Goal: Information Seeking & Learning: Learn about a topic

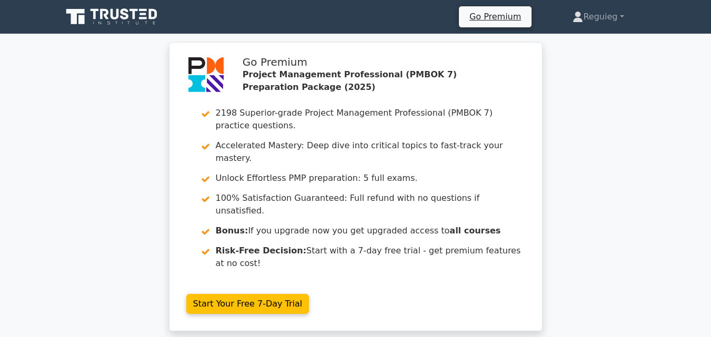
click at [125, 17] on icon at bounding box center [125, 13] width 8 height 11
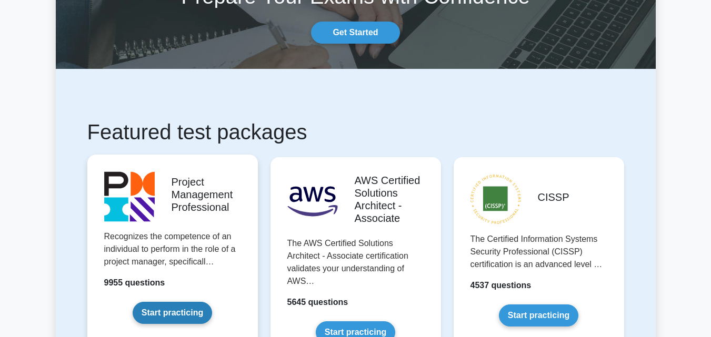
scroll to position [105, 0]
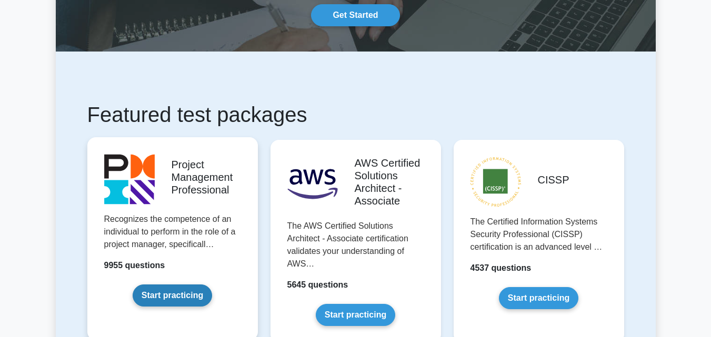
click at [187, 285] on link "Start practicing" at bounding box center [172, 296] width 79 height 22
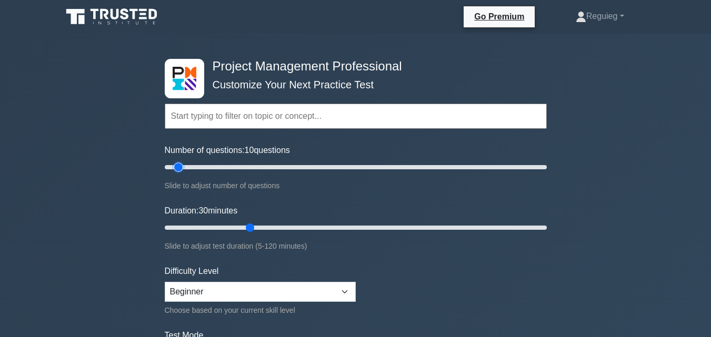
drag, startPoint x: 206, startPoint y: 166, endPoint x: 177, endPoint y: 166, distance: 29.0
type input "10"
click at [177, 166] on input "Number of questions: 10 questions" at bounding box center [356, 167] width 382 height 13
drag, startPoint x: 247, startPoint y: 224, endPoint x: 196, endPoint y: 230, distance: 50.9
type input "15"
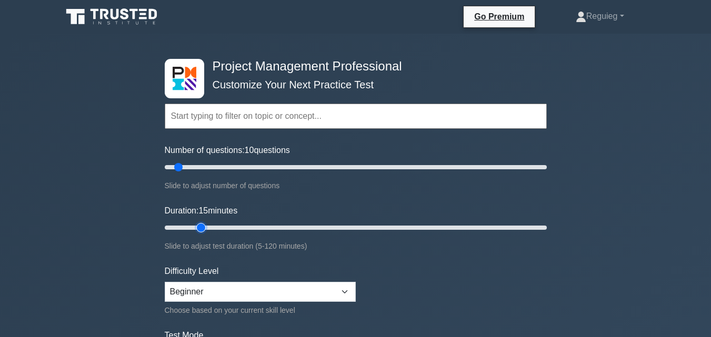
click at [196, 230] on input "Duration: 15 minutes" at bounding box center [356, 228] width 382 height 13
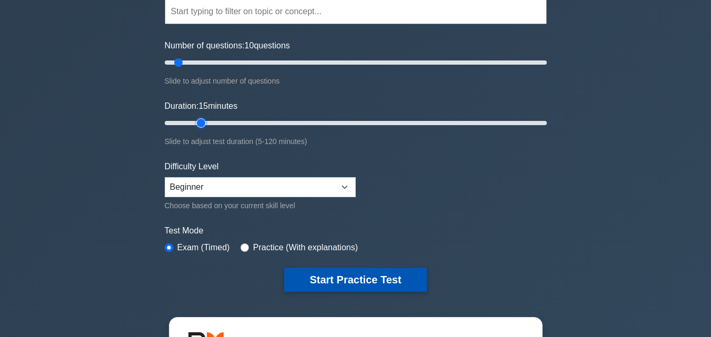
scroll to position [105, 0]
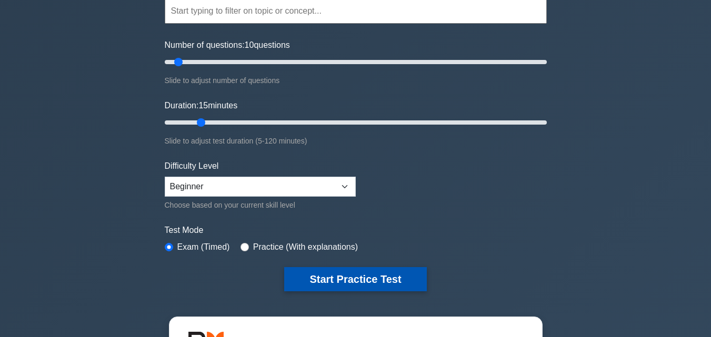
click at [326, 272] on button "Start Practice Test" at bounding box center [355, 279] width 142 height 24
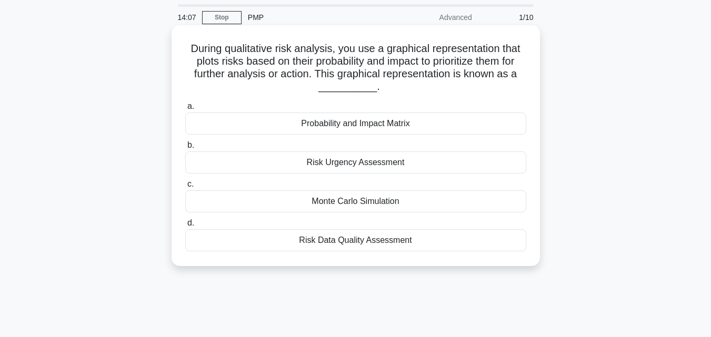
scroll to position [53, 0]
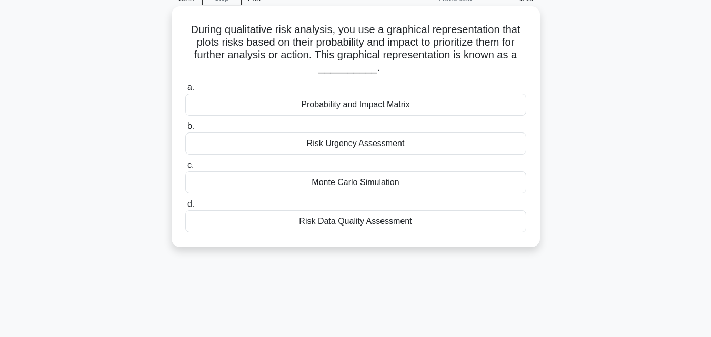
click at [348, 187] on div "Monte Carlo Simulation" at bounding box center [355, 183] width 341 height 22
click at [185, 169] on input "c. Monte Carlo Simulation" at bounding box center [185, 165] width 0 height 7
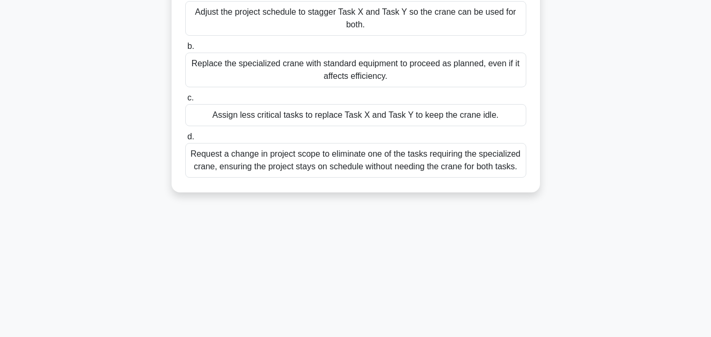
scroll to position [105, 0]
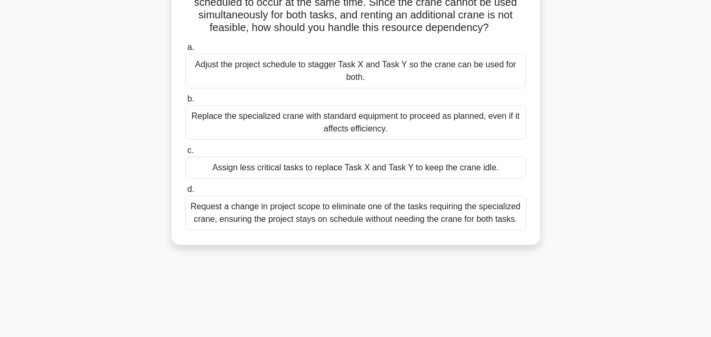
click at [330, 66] on div "Adjust the project schedule to stagger Task X and Task Y so the crane can be us…" at bounding box center [355, 71] width 341 height 35
click at [185, 51] on input "a. Adjust the project schedule to stagger Task X and Task Y so the crane can be…" at bounding box center [185, 47] width 0 height 7
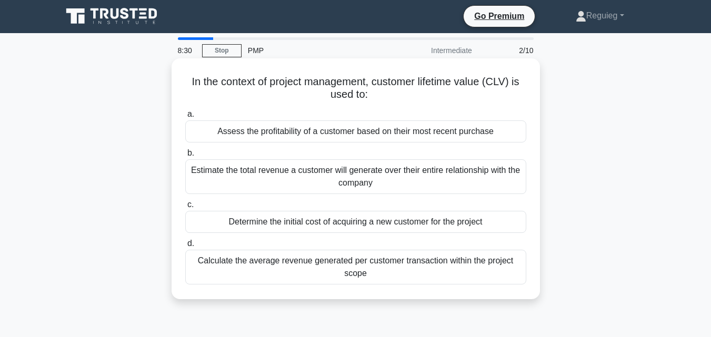
scroll to position [0, 0]
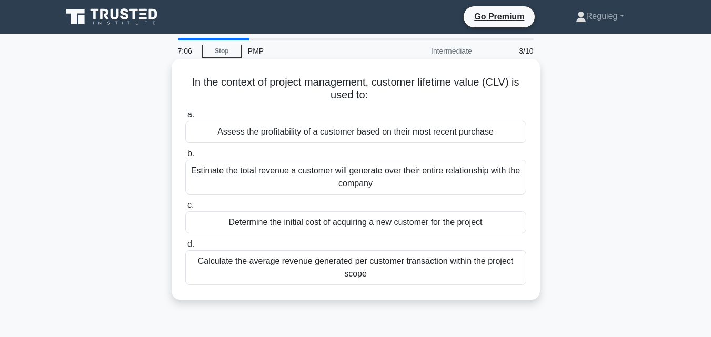
click at [282, 137] on div "Assess the profitability of a customer based on their most recent purchase" at bounding box center [355, 132] width 341 height 22
click at [185, 118] on input "a. Assess the profitability of a customer based on their most recent purchase" at bounding box center [185, 115] width 0 height 7
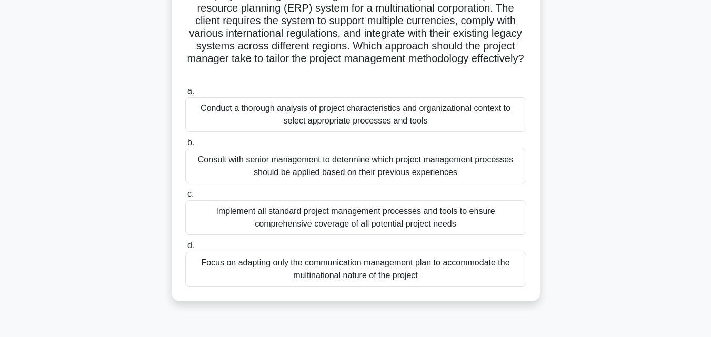
scroll to position [105, 0]
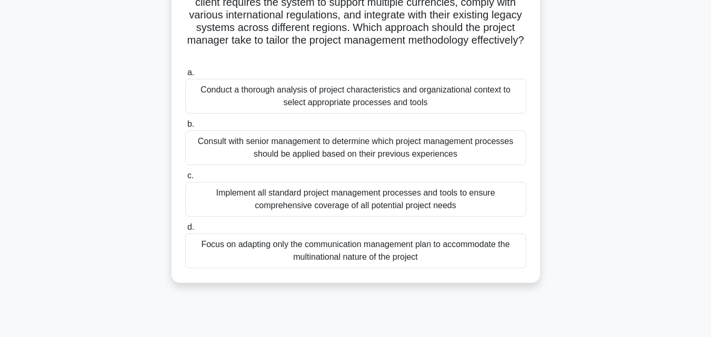
click at [387, 109] on div "Conduct a thorough analysis of project characteristics and organizational conte…" at bounding box center [355, 96] width 341 height 35
click at [185, 76] on input "a. Conduct a thorough analysis of project characteristics and organizational co…" at bounding box center [185, 72] width 0 height 7
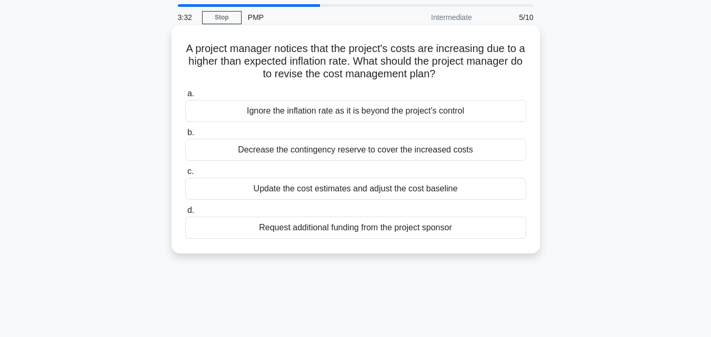
scroll to position [53, 0]
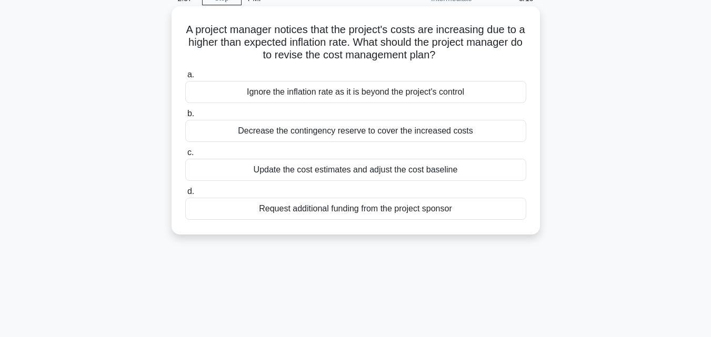
click at [463, 168] on div "Update the cost estimates and adjust the cost baseline" at bounding box center [355, 170] width 341 height 22
click at [185, 156] on input "c. Update the cost estimates and adjust the cost baseline" at bounding box center [185, 153] width 0 height 7
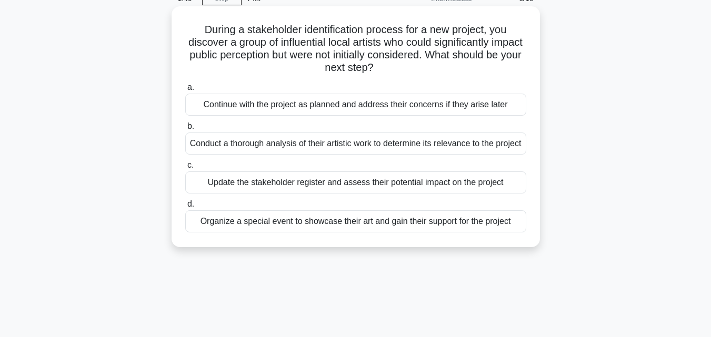
click at [324, 154] on div "Conduct a thorough analysis of their artistic work to determine its relevance t…" at bounding box center [355, 144] width 341 height 22
click at [185, 130] on input "b. Conduct a thorough analysis of their artistic work to determine its relevanc…" at bounding box center [185, 126] width 0 height 7
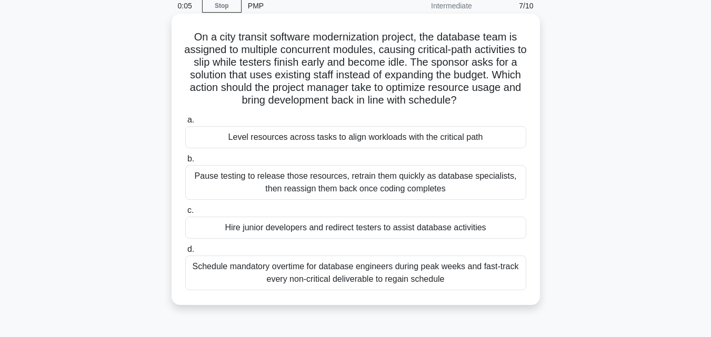
scroll to position [0, 0]
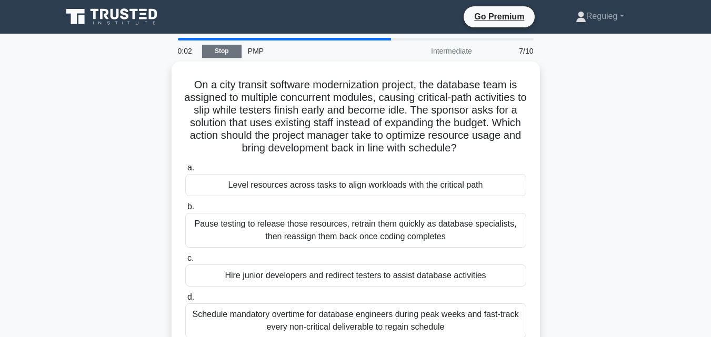
click at [231, 54] on link "Stop" at bounding box center [221, 51] width 39 height 13
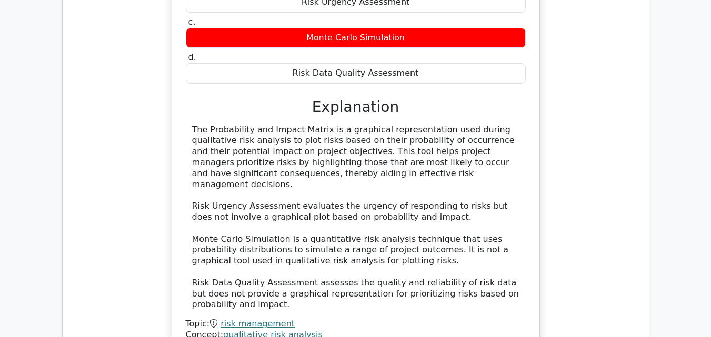
scroll to position [1074, 0]
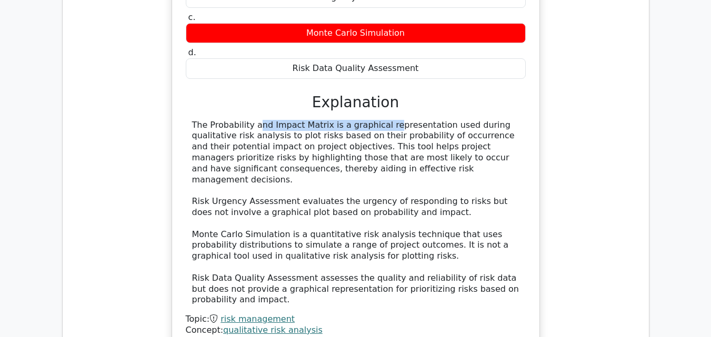
drag, startPoint x: 319, startPoint y: 73, endPoint x: 182, endPoint y: 71, distance: 136.9
click at [182, 71] on div "During qualitative risk analysis, you use a graphical representation that plots…" at bounding box center [355, 114] width 359 height 484
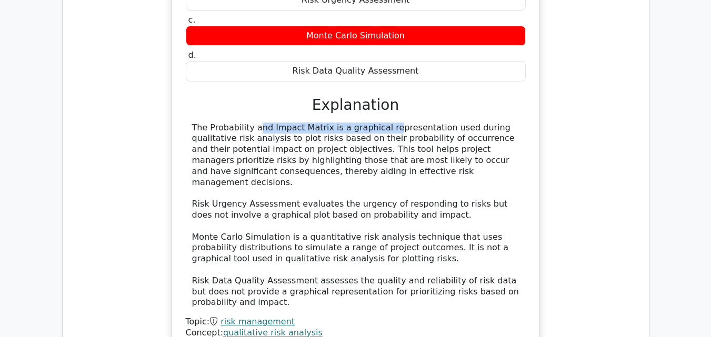
copy div "The Probability and Impact Matrix"
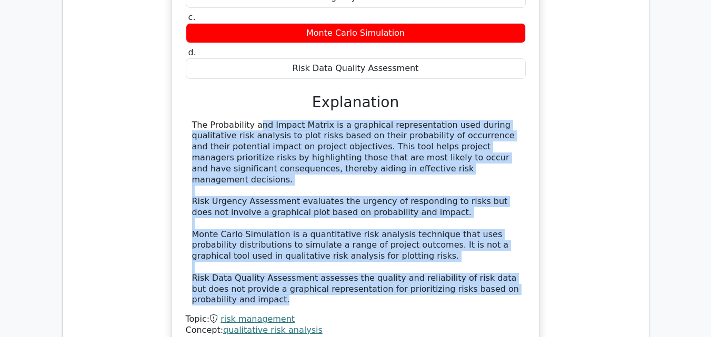
drag, startPoint x: 226, startPoint y: 241, endPoint x: 192, endPoint y: 78, distance: 166.2
click at [192, 120] on div "The Probability and Impact Matrix is a graphical representation used during qua…" at bounding box center [355, 213] width 327 height 186
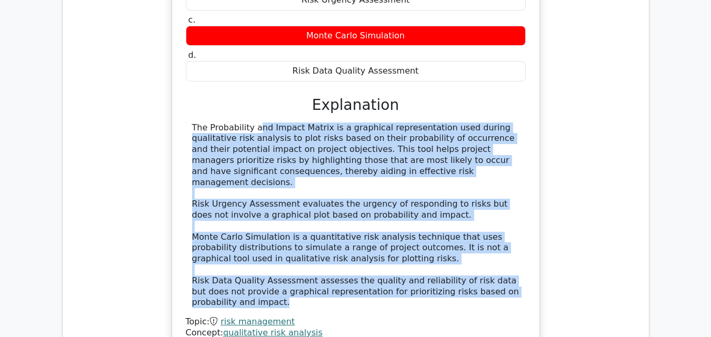
copy div "The Probability and Impact Matrix is a graphical representation used during qua…"
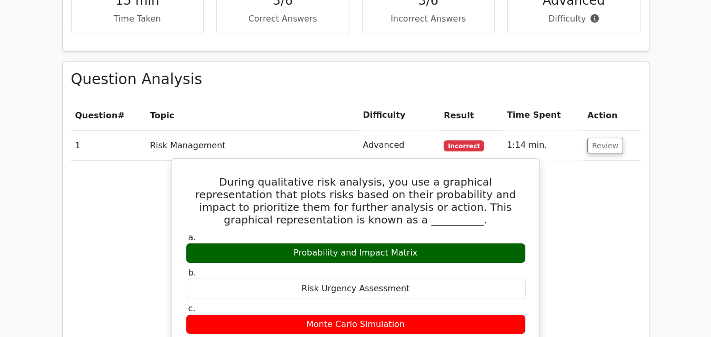
scroll to position [758, 0]
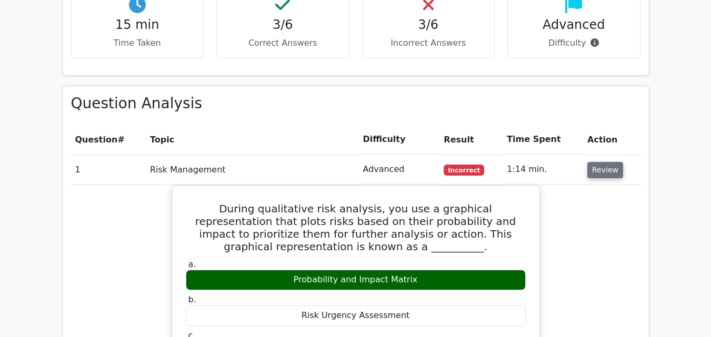
drag, startPoint x: 608, startPoint y: 120, endPoint x: 602, endPoint y: 150, distance: 30.6
click at [608, 162] on button "Review" at bounding box center [606, 170] width 36 height 16
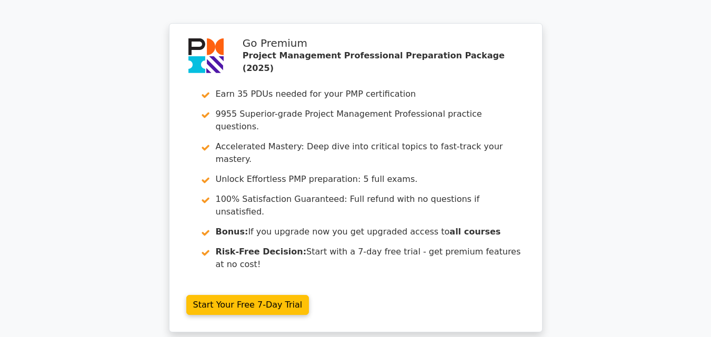
scroll to position [1231, 0]
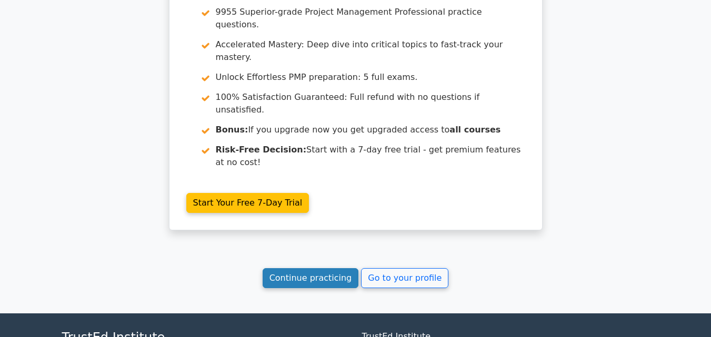
click at [289, 268] on link "Continue practicing" at bounding box center [311, 278] width 96 height 20
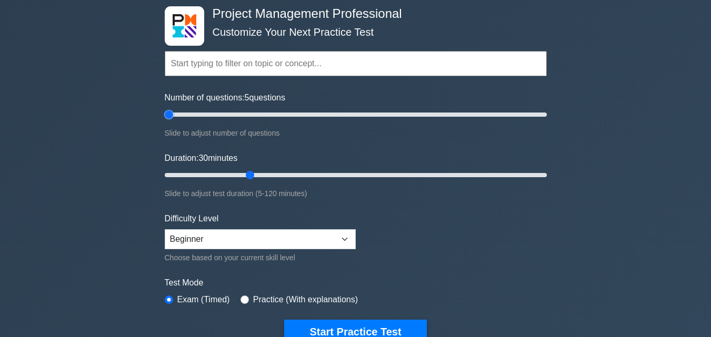
drag, startPoint x: 206, startPoint y: 114, endPoint x: 221, endPoint y: 155, distance: 43.6
type input "5"
click at [168, 121] on input "Number of questions: 5 questions" at bounding box center [356, 114] width 382 height 13
drag, startPoint x: 246, startPoint y: 176, endPoint x: 184, endPoint y: 182, distance: 62.4
type input "10"
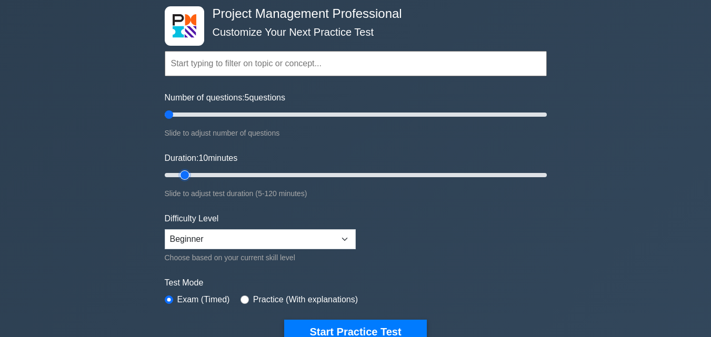
click at [184, 182] on input "Duration: 10 minutes" at bounding box center [356, 175] width 382 height 13
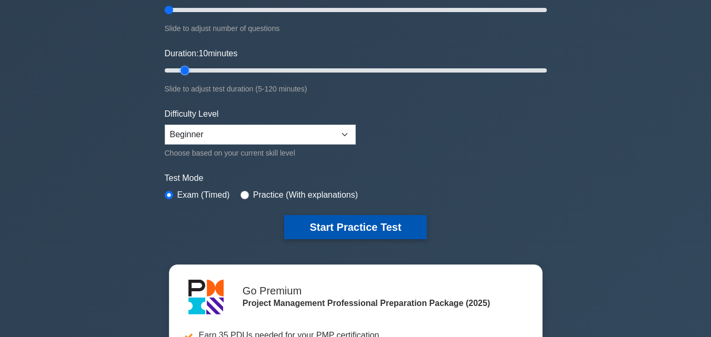
scroll to position [158, 0]
click at [304, 229] on button "Start Practice Test" at bounding box center [355, 227] width 142 height 24
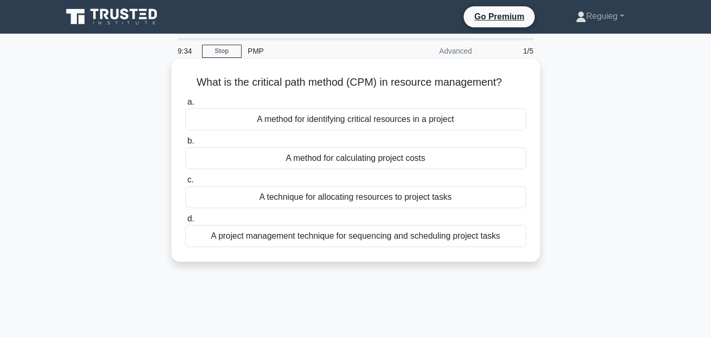
click at [270, 245] on div "A project management technique for sequencing and scheduling project tasks" at bounding box center [355, 236] width 341 height 22
click at [185, 223] on input "d. A project management technique for sequencing and scheduling project tasks" at bounding box center [185, 219] width 0 height 7
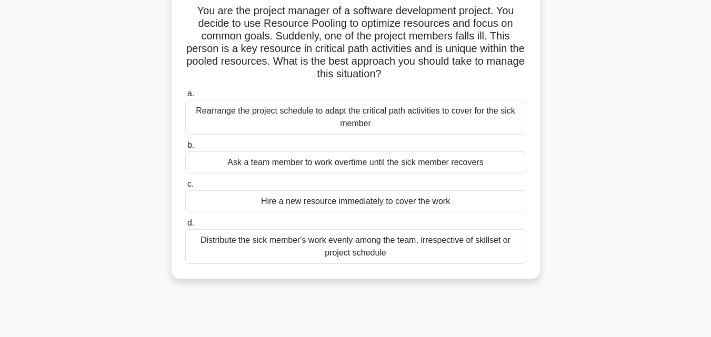
scroll to position [53, 0]
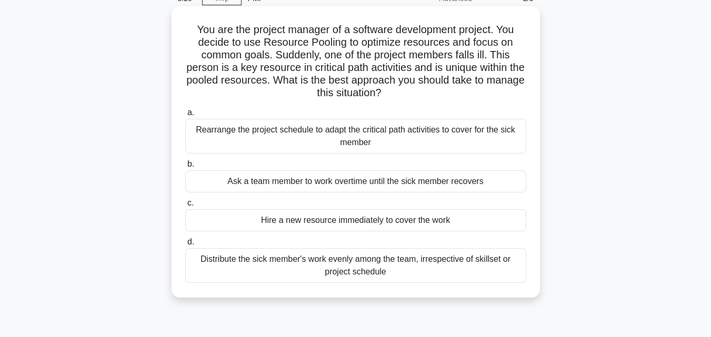
click at [376, 275] on div "Distribute the sick member's work evenly among the team, irrespective of skills…" at bounding box center [355, 265] width 341 height 35
click at [185, 246] on input "d. Distribute the sick member's work evenly among the team, irrespective of ski…" at bounding box center [185, 242] width 0 height 7
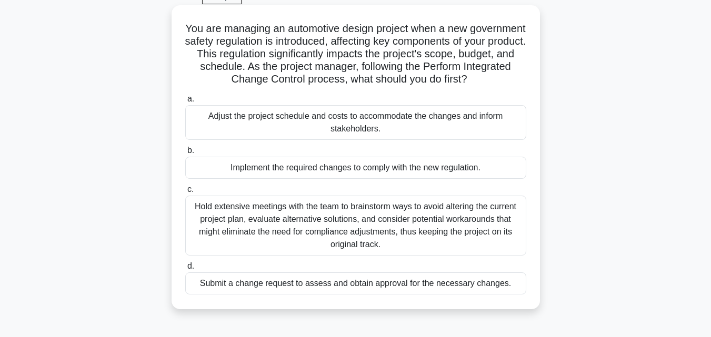
scroll to position [105, 0]
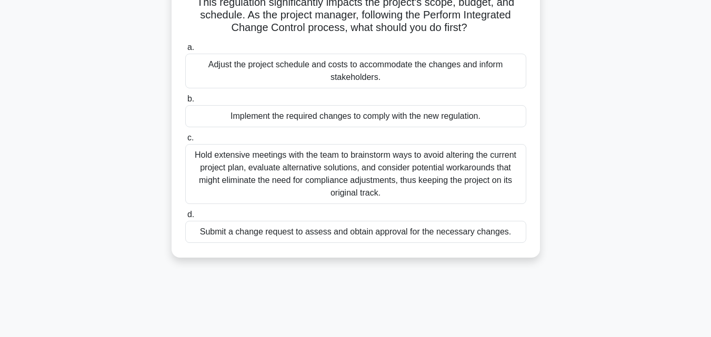
click at [258, 198] on div "Hold extensive meetings with the team to brainstorm ways to avoid altering the …" at bounding box center [355, 174] width 341 height 60
click at [185, 142] on input "c. Hold extensive meetings with the team to brainstorm ways to avoid altering t…" at bounding box center [185, 138] width 0 height 7
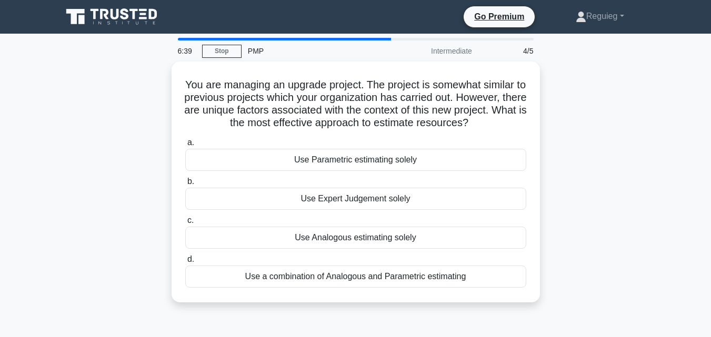
scroll to position [0, 0]
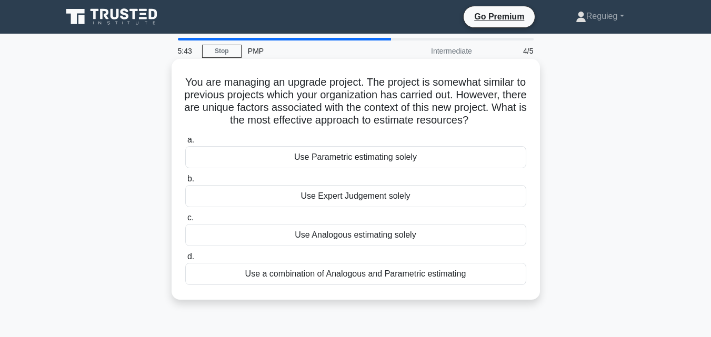
click at [364, 158] on div "Use Parametric estimating solely" at bounding box center [355, 157] width 341 height 22
click at [185, 144] on input "a. Use Parametric estimating solely" at bounding box center [185, 140] width 0 height 7
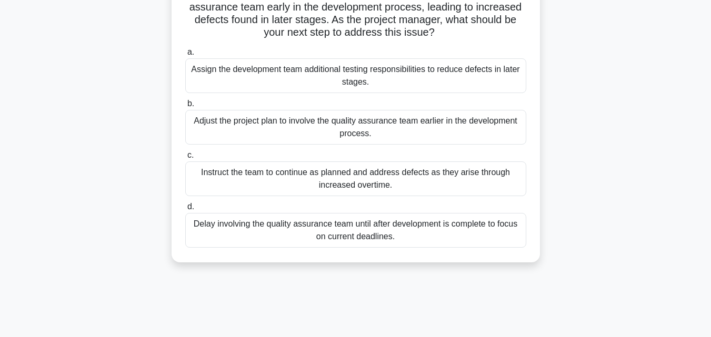
scroll to position [105, 0]
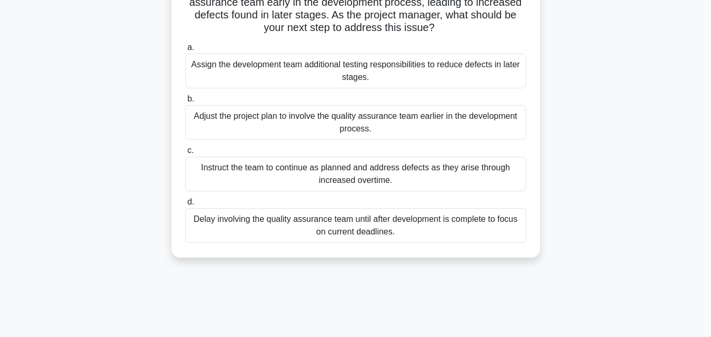
click at [291, 116] on div "Adjust the project plan to involve the quality assurance team earlier in the de…" at bounding box center [355, 122] width 341 height 35
click at [247, 127] on div "Adjust the project plan to involve the quality assurance team earlier in the de…" at bounding box center [355, 122] width 341 height 35
click at [185, 103] on input "b. Adjust the project plan to involve the quality assurance team earlier in the…" at bounding box center [185, 99] width 0 height 7
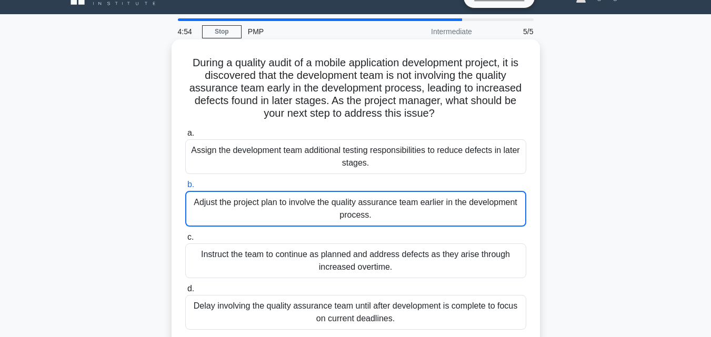
scroll to position [0, 0]
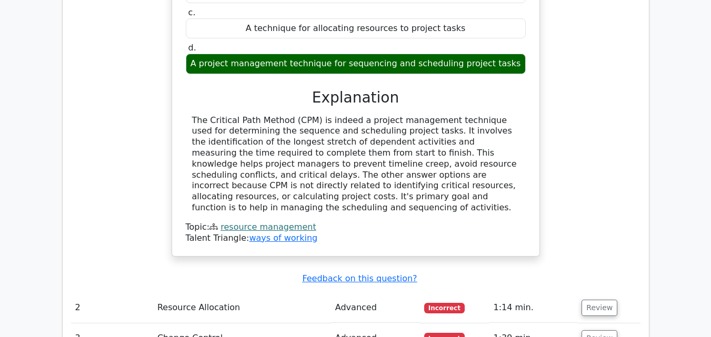
scroll to position [1106, 0]
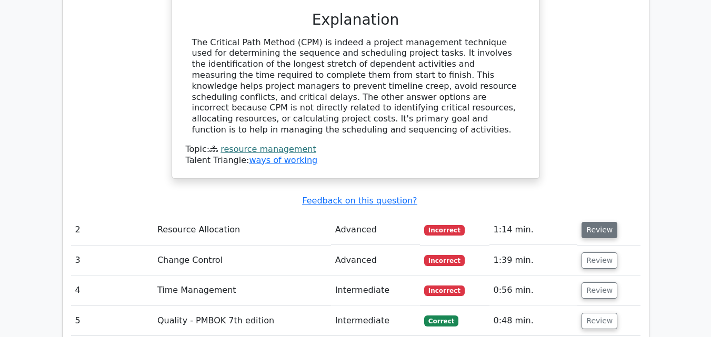
click at [592, 222] on button "Review" at bounding box center [600, 230] width 36 height 16
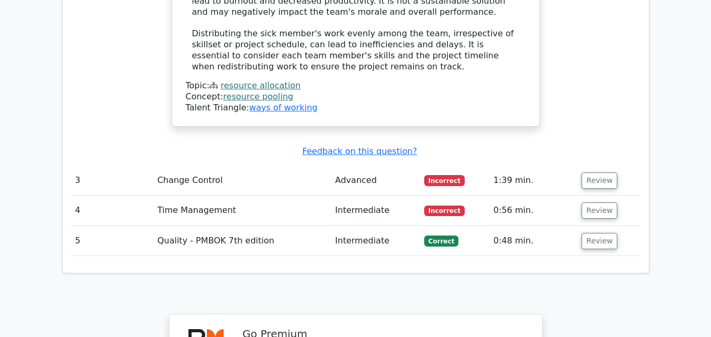
scroll to position [1790, 0]
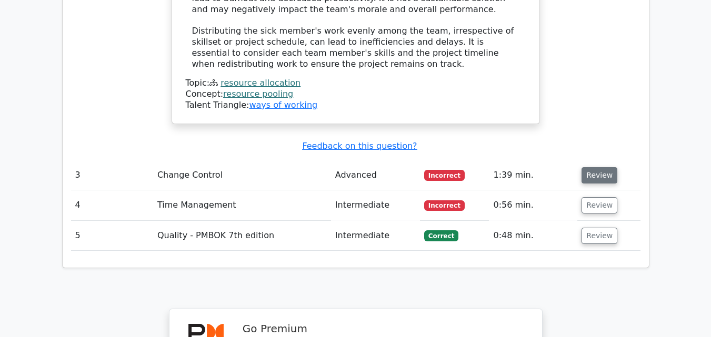
click at [601, 167] on button "Review" at bounding box center [600, 175] width 36 height 16
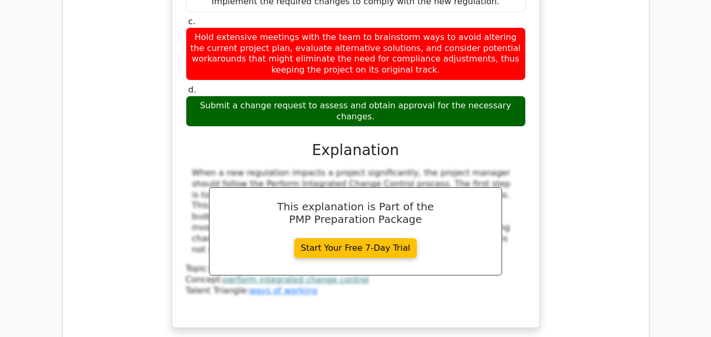
scroll to position [2264, 0]
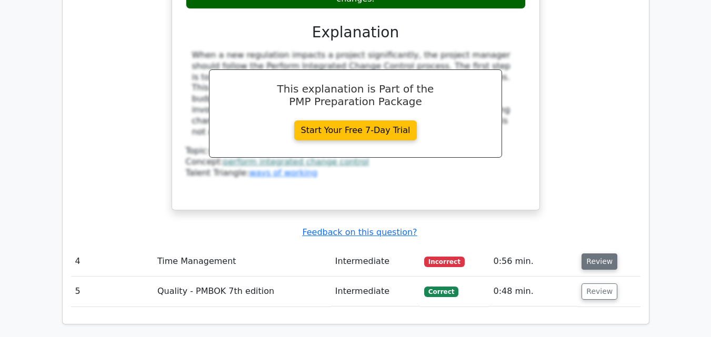
click at [590, 254] on button "Review" at bounding box center [600, 262] width 36 height 16
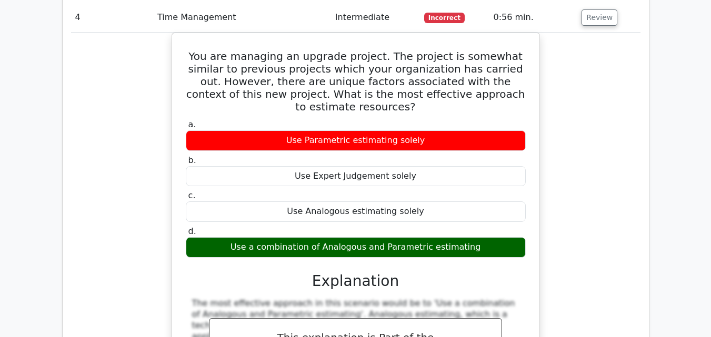
scroll to position [2632, 0]
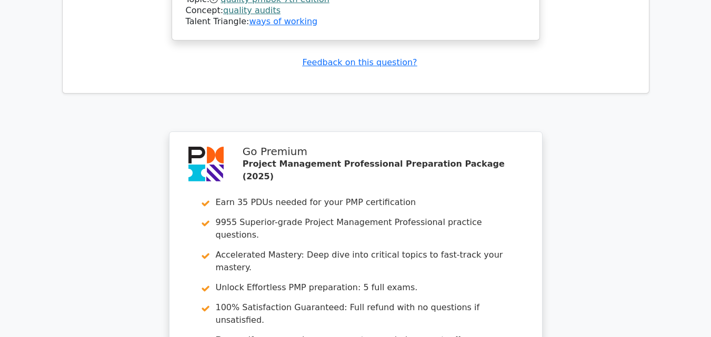
scroll to position [3631, 0]
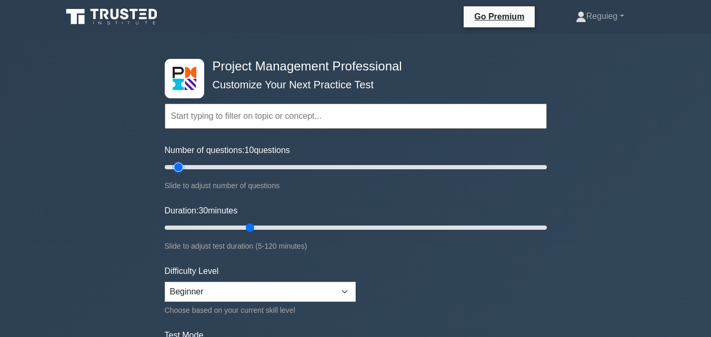
drag, startPoint x: 204, startPoint y: 170, endPoint x: 192, endPoint y: 187, distance: 21.2
type input "10"
click at [179, 174] on input "Number of questions: 10 questions" at bounding box center [356, 167] width 382 height 13
drag, startPoint x: 247, startPoint y: 230, endPoint x: 178, endPoint y: 233, distance: 69.1
type input "10"
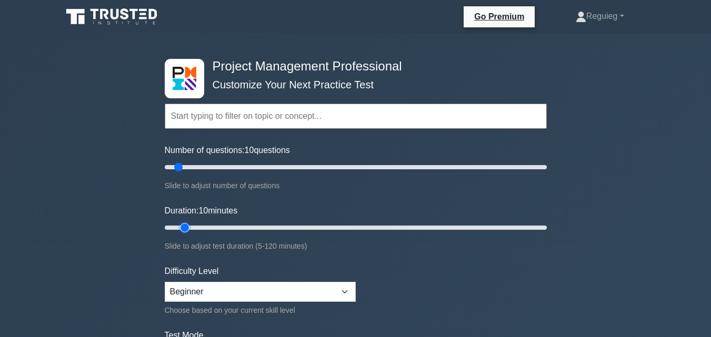
click at [178, 233] on input "Duration: 10 minutes" at bounding box center [356, 228] width 382 height 13
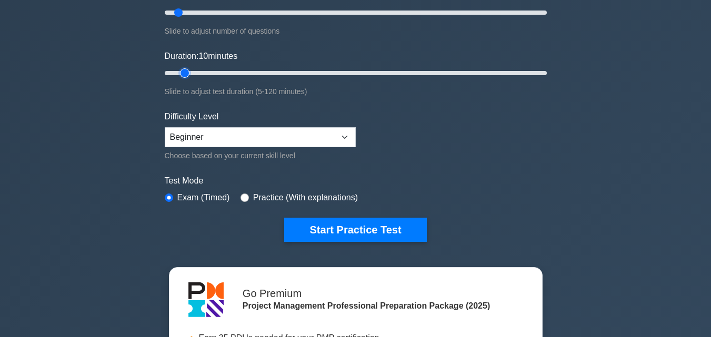
scroll to position [158, 0]
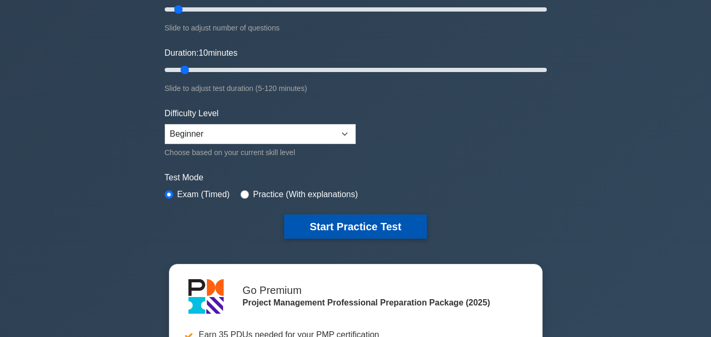
click at [302, 232] on button "Start Practice Test" at bounding box center [355, 227] width 142 height 24
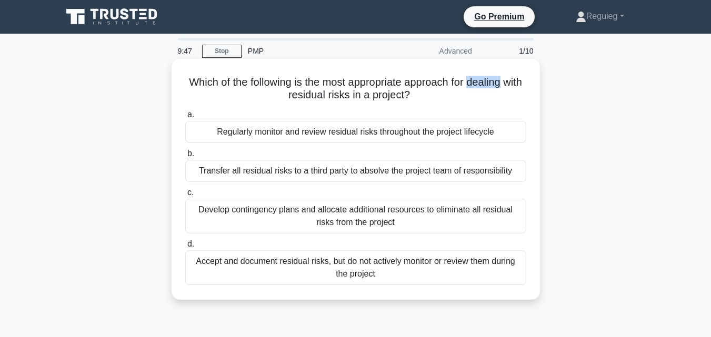
drag, startPoint x: 483, startPoint y: 81, endPoint x: 530, endPoint y: 84, distance: 47.5
click at [530, 84] on div "Which of the following is the most appropriate approach for dealing with residu…" at bounding box center [356, 179] width 360 height 233
copy h5 "dealing"
drag, startPoint x: 335, startPoint y: 93, endPoint x: 298, endPoint y: 96, distance: 36.5
click at [298, 96] on h5 "Which of the following is the most appropriate approach for dealing with residu…" at bounding box center [355, 89] width 343 height 26
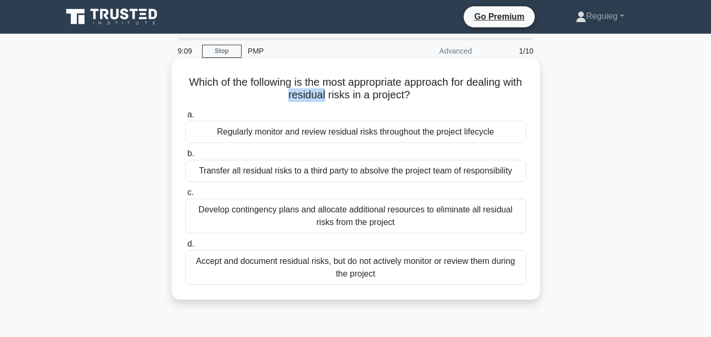
copy h5 "residual"
click at [490, 134] on div "Regularly monitor and review residual risks throughout the project lifecycle" at bounding box center [355, 132] width 341 height 22
click at [185, 118] on input "a. Regularly monitor and review residual risks throughout the project lifecycle" at bounding box center [185, 115] width 0 height 7
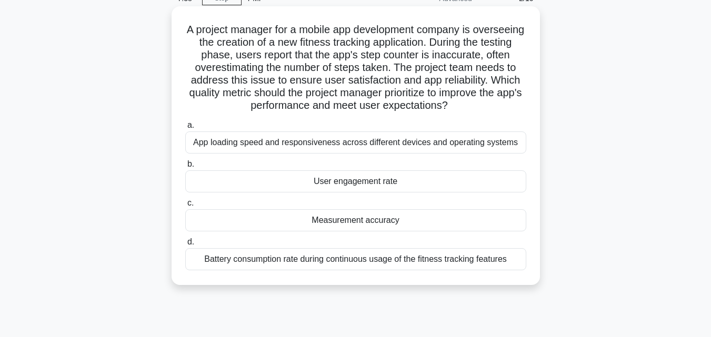
scroll to position [105, 0]
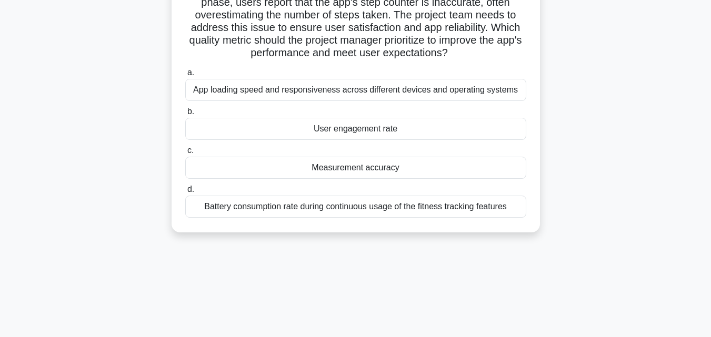
click at [375, 210] on div "Battery consumption rate during continuous usage of the fitness tracking featur…" at bounding box center [355, 207] width 341 height 22
click at [185, 193] on input "d. Battery consumption rate during continuous usage of the fitness tracking fea…" at bounding box center [185, 189] width 0 height 7
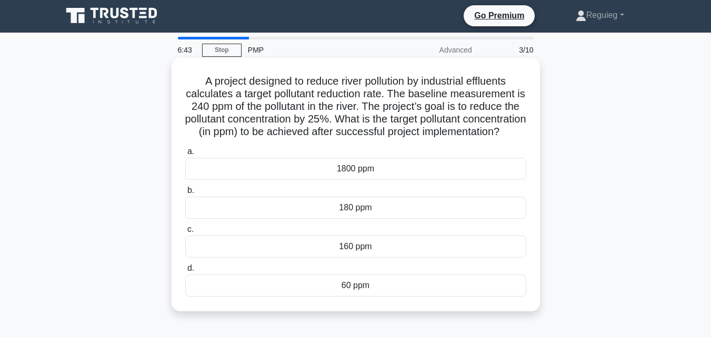
scroll to position [0, 0]
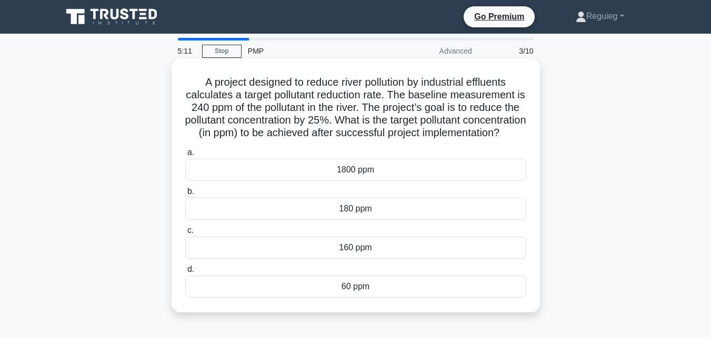
click at [292, 216] on div "180 ppm" at bounding box center [355, 209] width 341 height 22
click at [185, 195] on input "b. 180 ppm" at bounding box center [185, 191] width 0 height 7
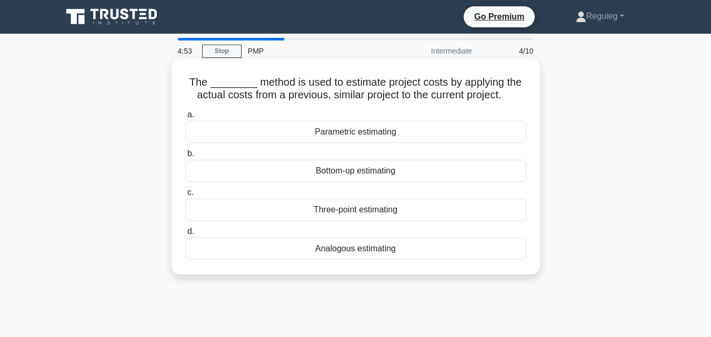
click at [359, 135] on div "Parametric estimating" at bounding box center [355, 132] width 341 height 22
click at [185, 118] on input "a. Parametric estimating" at bounding box center [185, 115] width 0 height 7
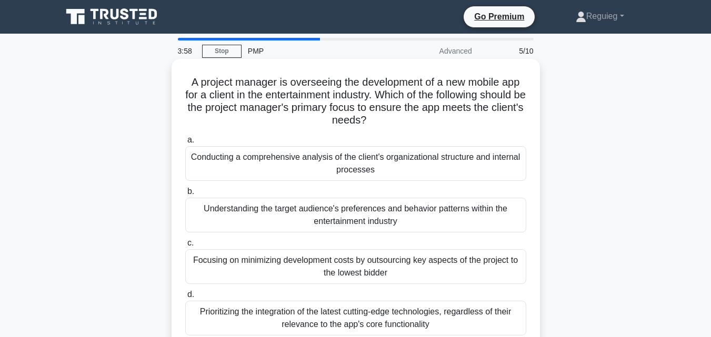
click at [407, 160] on div "Conducting a comprehensive analysis of the client's organizational structure an…" at bounding box center [355, 163] width 341 height 35
click at [185, 144] on input "a. Conducting a comprehensive analysis of the client's organizational structure…" at bounding box center [185, 140] width 0 height 7
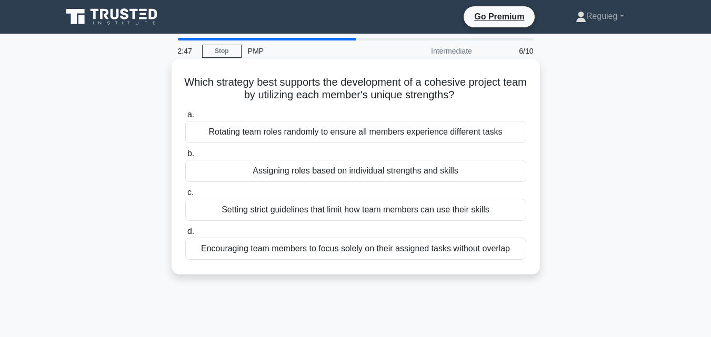
click at [314, 167] on div "Assigning roles based on individual strengths and skills" at bounding box center [355, 171] width 341 height 22
click at [185, 157] on input "b. Assigning roles based on individual strengths and skills" at bounding box center [185, 154] width 0 height 7
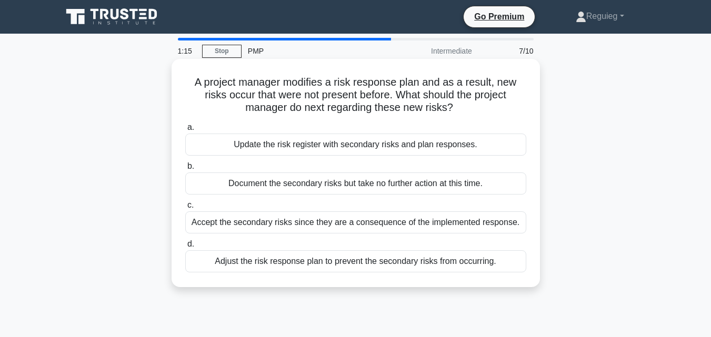
click at [298, 143] on div "Update the risk register with secondary risks and plan responses." at bounding box center [355, 145] width 341 height 22
click at [185, 131] on input "a. Update the risk register with secondary risks and plan responses." at bounding box center [185, 127] width 0 height 7
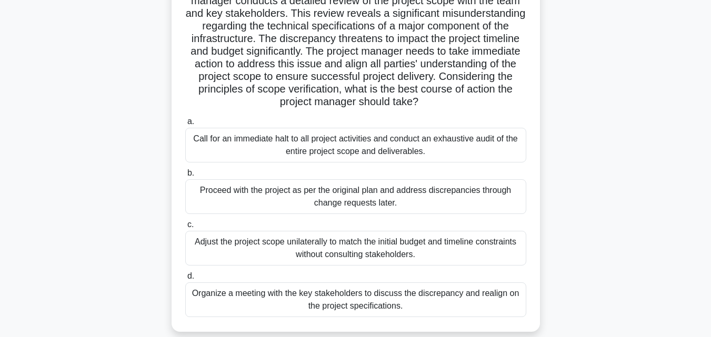
scroll to position [105, 0]
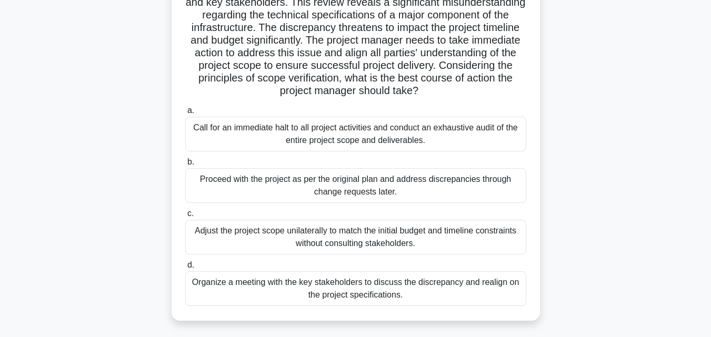
click at [312, 293] on div "Organize a meeting with the key stakeholders to discuss the discrepancy and rea…" at bounding box center [355, 289] width 341 height 35
click at [185, 269] on input "d. Organize a meeting with the key stakeholders to discuss the discrepancy and …" at bounding box center [185, 265] width 0 height 7
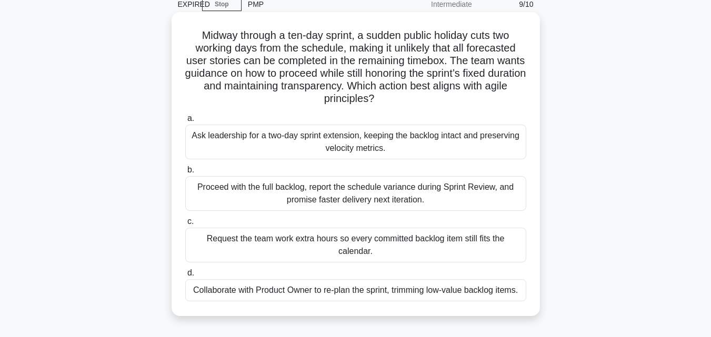
scroll to position [157, 0]
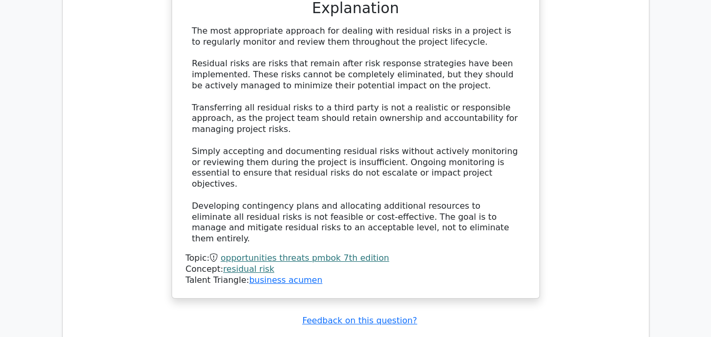
scroll to position [1316, 0]
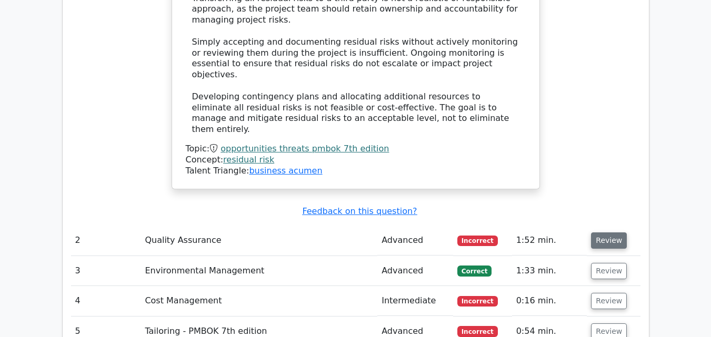
click at [597, 233] on button "Review" at bounding box center [609, 241] width 36 height 16
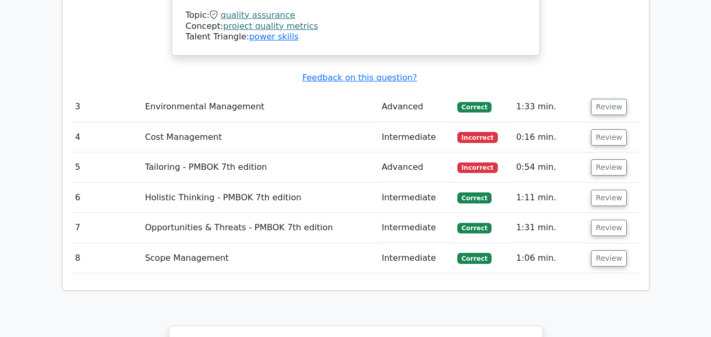
scroll to position [2238, 0]
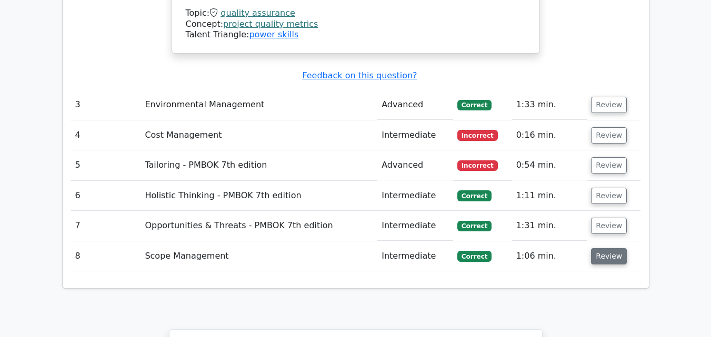
click at [602, 248] on button "Review" at bounding box center [609, 256] width 36 height 16
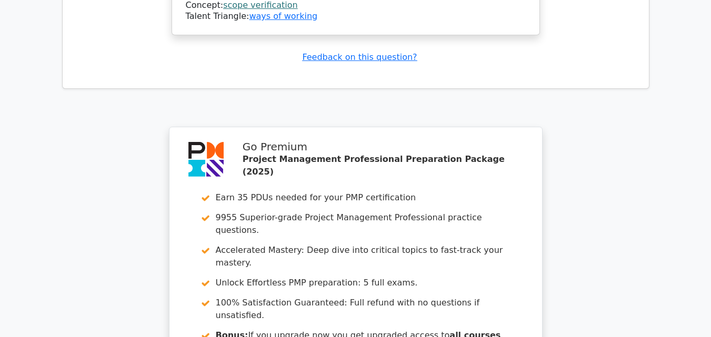
scroll to position [3133, 0]
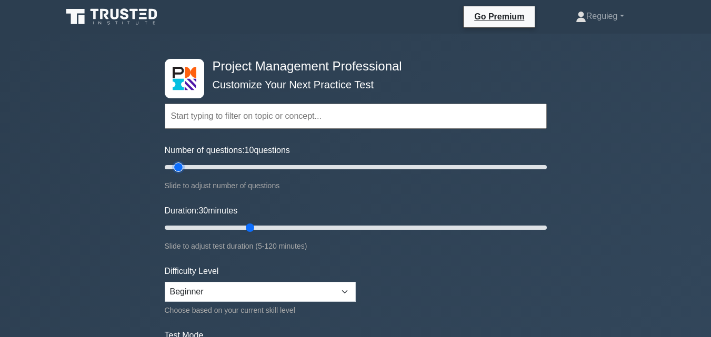
drag, startPoint x: 207, startPoint y: 168, endPoint x: 181, endPoint y: 178, distance: 28.2
type input "10"
click at [181, 174] on input "Number of questions: 10 questions" at bounding box center [356, 167] width 382 height 13
drag, startPoint x: 246, startPoint y: 230, endPoint x: 185, endPoint y: 234, distance: 61.7
type input "10"
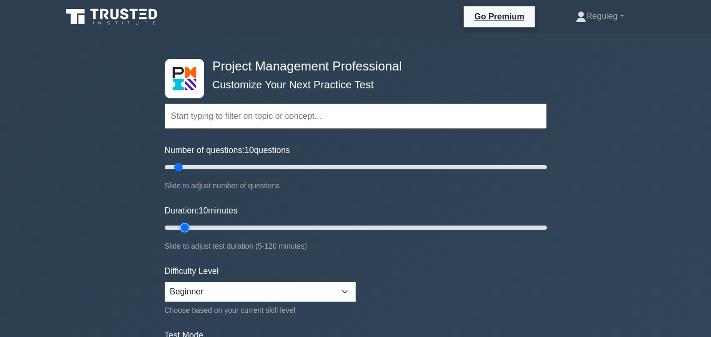
click at [185, 234] on input "Duration: 10 minutes" at bounding box center [356, 228] width 382 height 13
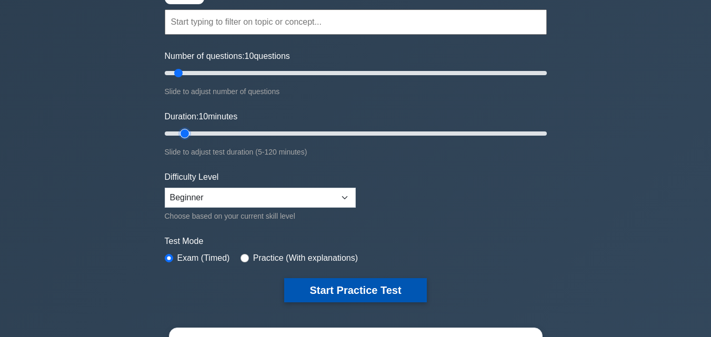
scroll to position [105, 0]
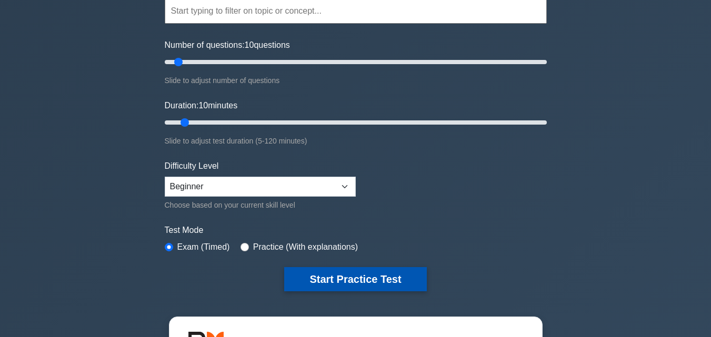
click at [314, 272] on button "Start Practice Test" at bounding box center [355, 279] width 142 height 24
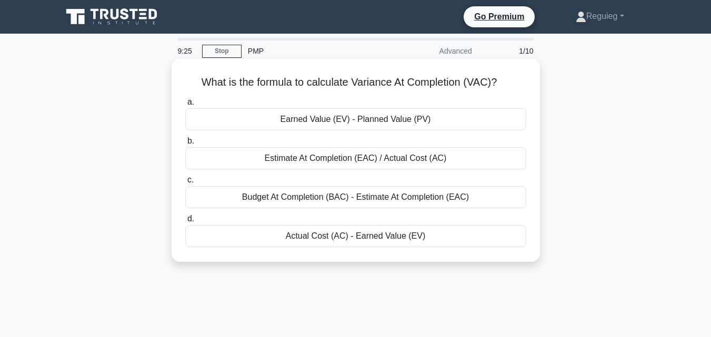
click at [371, 198] on div "Budget At Completion (BAC) - Estimate At Completion (EAC)" at bounding box center [355, 197] width 341 height 22
click at [185, 184] on input "c. Budget At Completion (BAC) - Estimate At Completion (EAC)" at bounding box center [185, 180] width 0 height 7
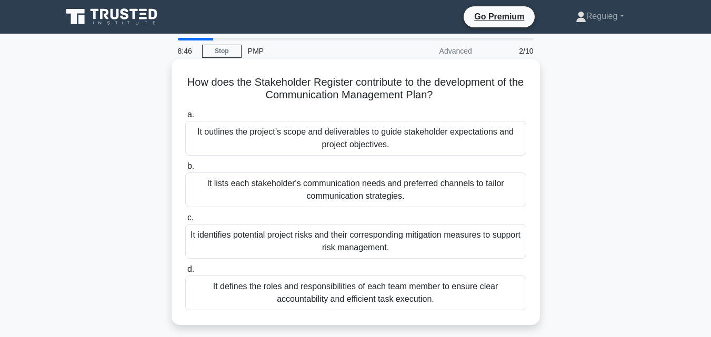
click at [354, 242] on div "It identifies potential project risks and their corresponding mitigation measur…" at bounding box center [355, 241] width 341 height 35
click at [185, 222] on input "c. It identifies potential project risks and their corresponding mitigation mea…" at bounding box center [185, 218] width 0 height 7
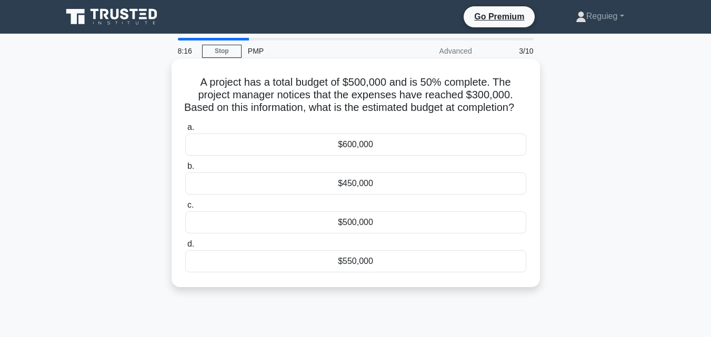
click at [366, 156] on div "$600,000" at bounding box center [355, 145] width 341 height 22
click at [185, 131] on input "a. $600,000" at bounding box center [185, 127] width 0 height 7
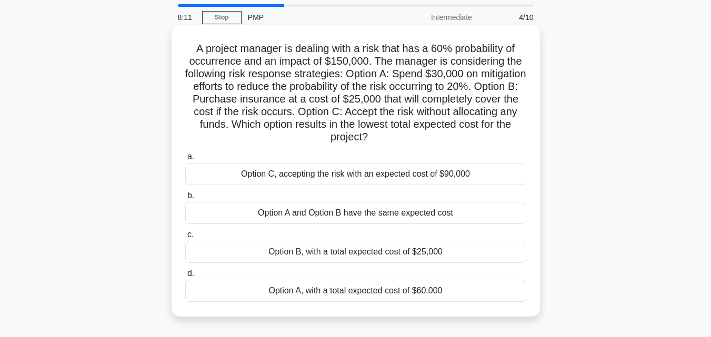
scroll to position [53, 0]
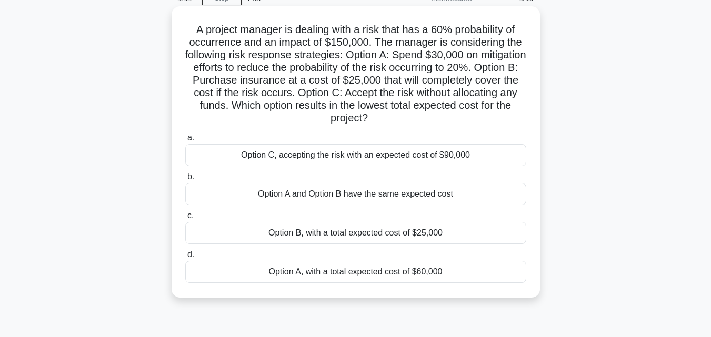
click at [374, 235] on div "Option B, with a total expected cost of $25,000" at bounding box center [355, 233] width 341 height 22
click at [185, 220] on input "c. Option B, with a total expected cost of $25,000" at bounding box center [185, 216] width 0 height 7
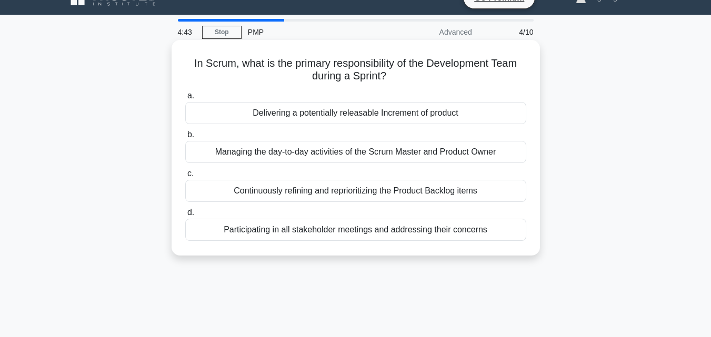
scroll to position [0, 0]
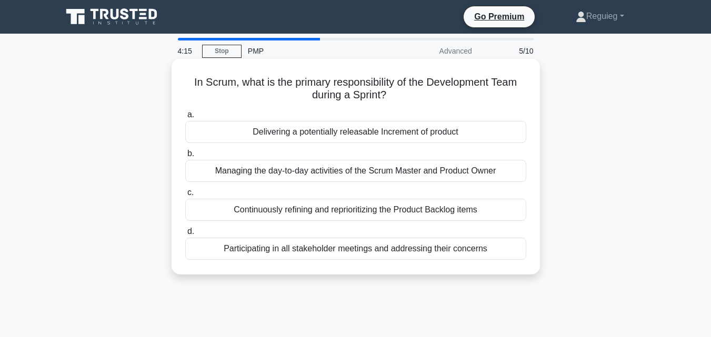
click at [392, 253] on div "Participating in all stakeholder meetings and addressing their concerns" at bounding box center [355, 249] width 341 height 22
click at [185, 235] on input "d. Participating in all stakeholder meetings and addressing their concerns" at bounding box center [185, 231] width 0 height 7
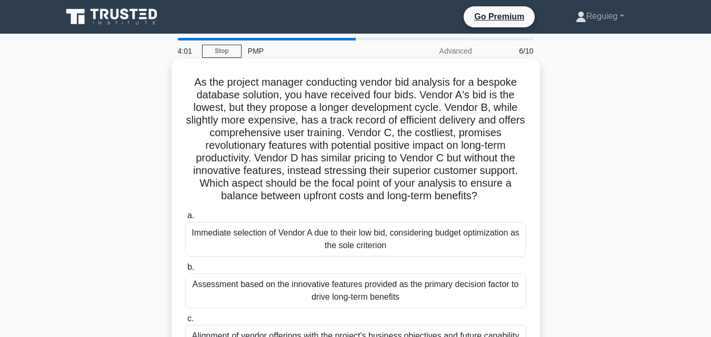
click at [188, 79] on h5 "As the project manager conducting vendor bid analysis for a bespoke database so…" at bounding box center [355, 139] width 343 height 127
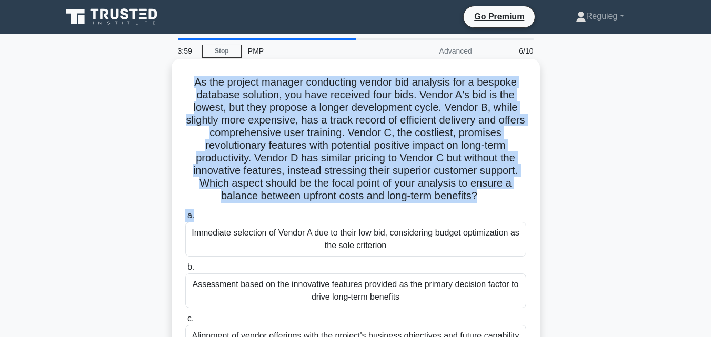
drag, startPoint x: 191, startPoint y: 81, endPoint x: 498, endPoint y: 207, distance: 332.4
click at [498, 207] on div "As the project manager conducting vendor bid analysis for a bespoke database so…" at bounding box center [356, 242] width 360 height 359
copy div "As the project manager conducting vendor bid analysis for a bespoke database so…"
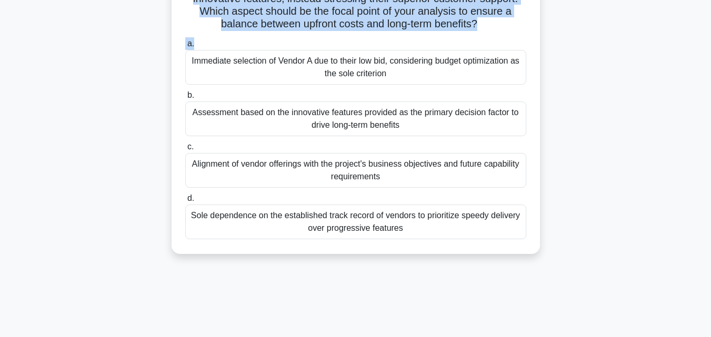
scroll to position [105, 0]
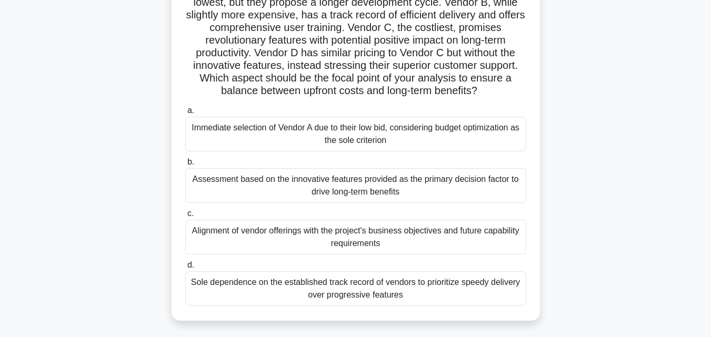
click at [276, 142] on div "Immediate selection of Vendor A due to their low bid, considering budget optimi…" at bounding box center [355, 134] width 341 height 35
click at [185, 114] on input "a. Immediate selection of Vendor A due to their low bid, considering budget opt…" at bounding box center [185, 110] width 0 height 7
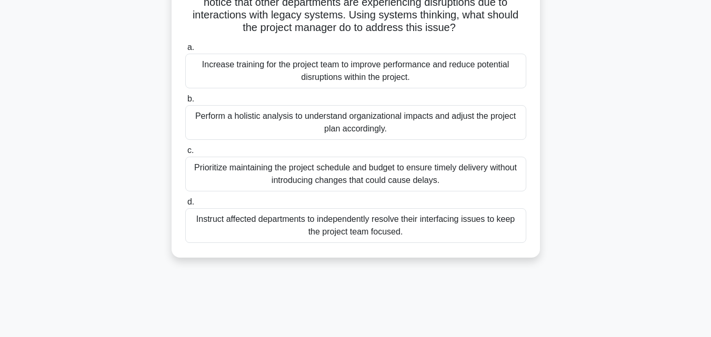
click at [359, 226] on div "Instruct affected departments to independently resolve their interfacing issues…" at bounding box center [355, 225] width 341 height 35
click at [185, 206] on input "d. Instruct affected departments to independently resolve their interfacing iss…" at bounding box center [185, 202] width 0 height 7
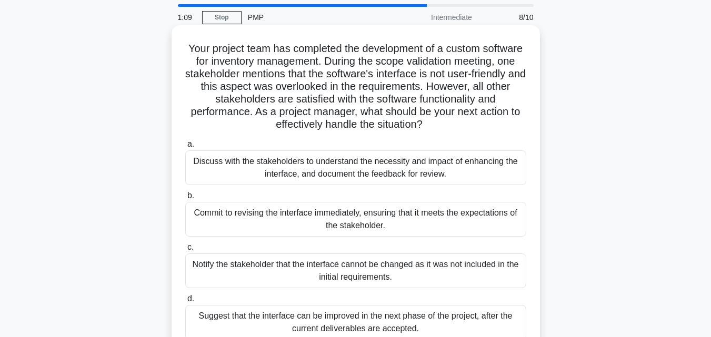
scroll to position [53, 0]
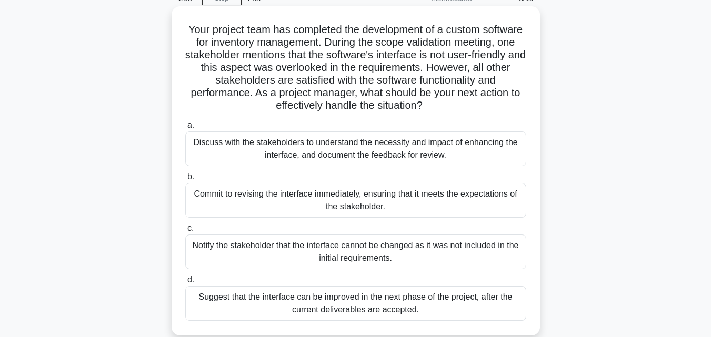
click at [320, 154] on div "Discuss with the stakeholders to understand the necessity and impact of enhanci…" at bounding box center [355, 149] width 341 height 35
click at [185, 129] on input "a. Discuss with the stakeholders to understand the necessity and impact of enha…" at bounding box center [185, 125] width 0 height 7
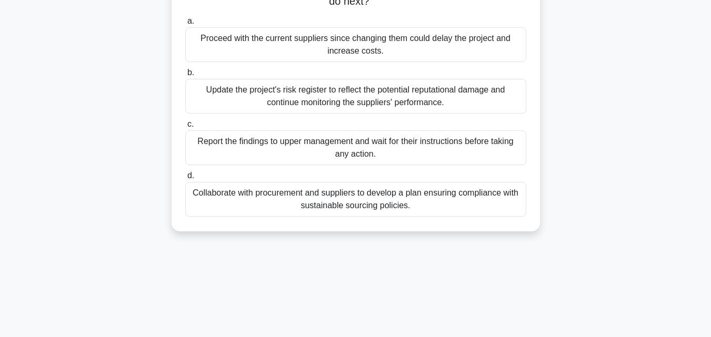
scroll to position [158, 0]
click at [315, 196] on div "Collaborate with procurement and suppliers to develop a plan ensuring complianc…" at bounding box center [355, 198] width 341 height 35
click at [185, 178] on input "d. Collaborate with procurement and suppliers to develop a plan ensuring compli…" at bounding box center [185, 175] width 0 height 7
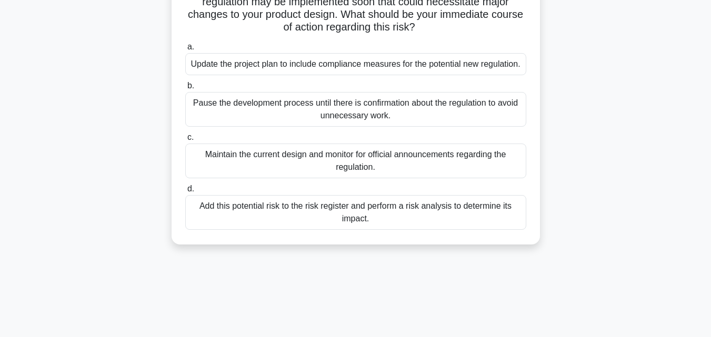
scroll to position [105, 0]
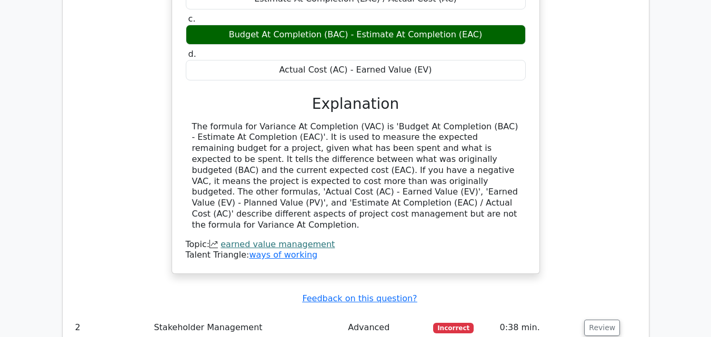
scroll to position [1158, 0]
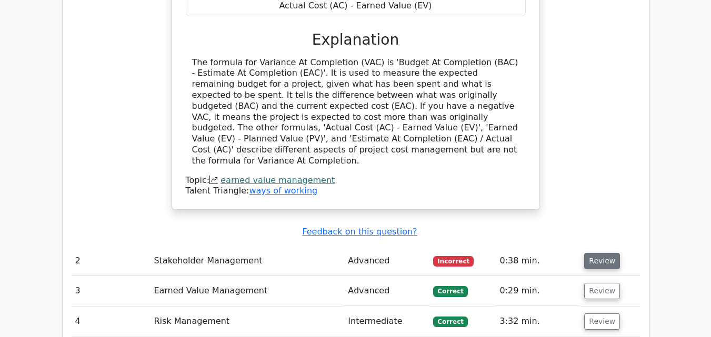
click at [590, 253] on button "Review" at bounding box center [602, 261] width 36 height 16
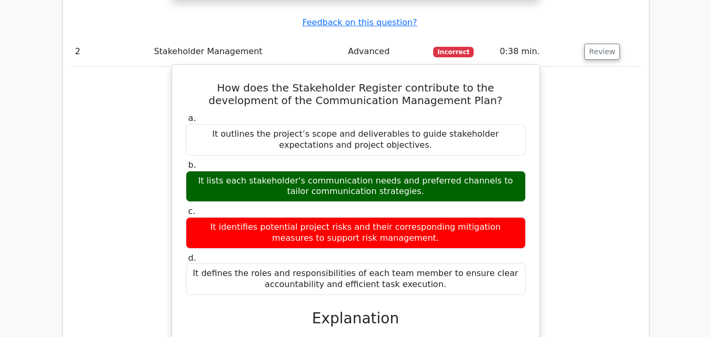
scroll to position [1474, 0]
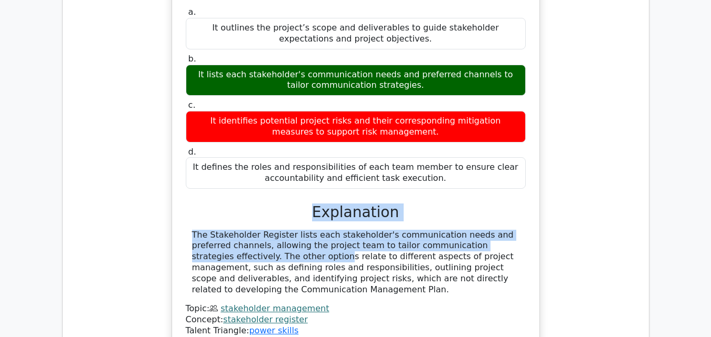
drag, startPoint x: 495, startPoint y: 186, endPoint x: 190, endPoint y: 160, distance: 306.5
click at [190, 160] on div "a. It outlines the project’s scope and deliverables to guide stakeholder expect…" at bounding box center [356, 171] width 342 height 332
copy div "Explanation The Stakeholder Register lists each stakeholder's communication nee…"
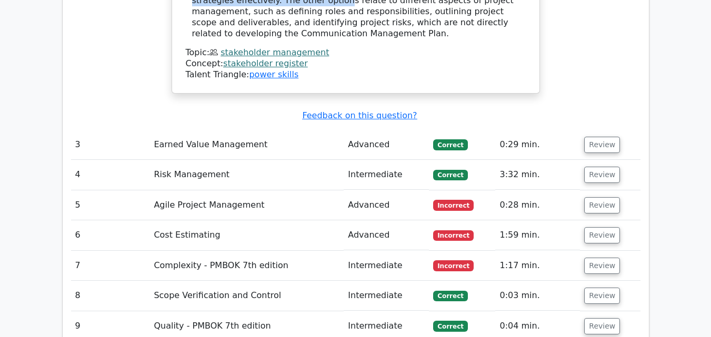
scroll to position [1737, 0]
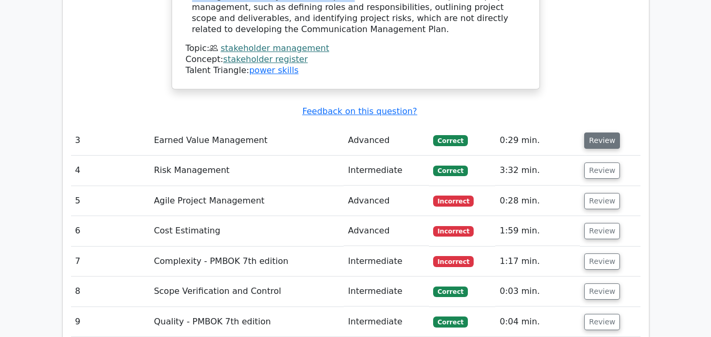
click at [597, 133] on button "Review" at bounding box center [602, 141] width 36 height 16
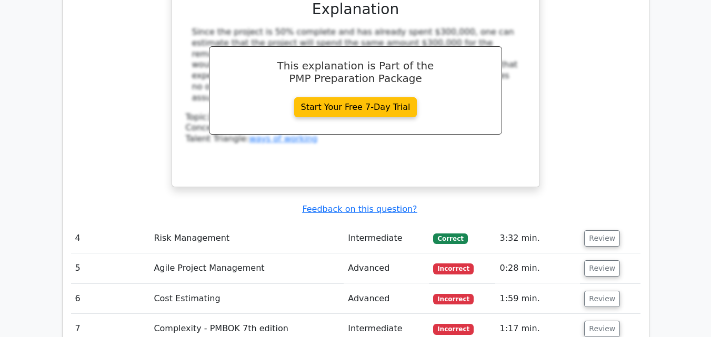
scroll to position [2211, 0]
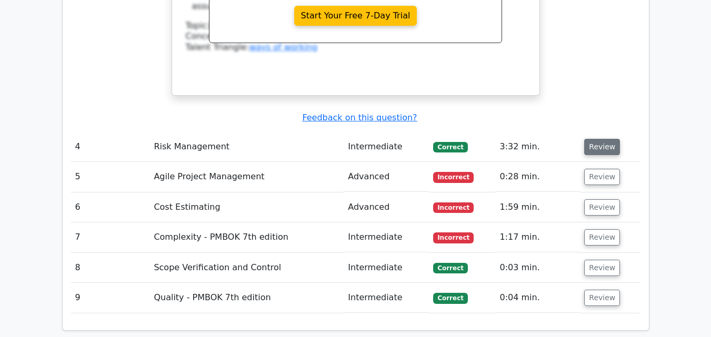
click at [594, 139] on button "Review" at bounding box center [602, 147] width 36 height 16
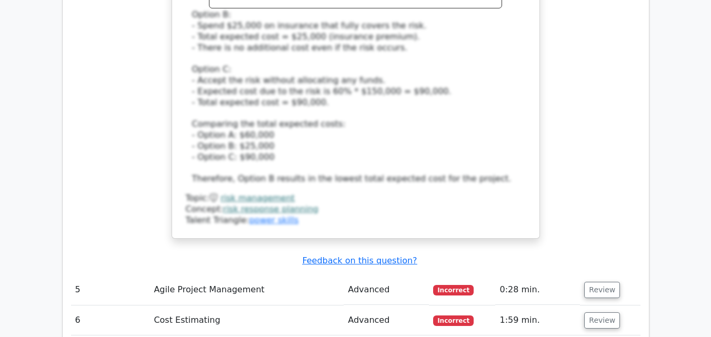
scroll to position [2790, 0]
click at [589, 282] on button "Review" at bounding box center [602, 290] width 36 height 16
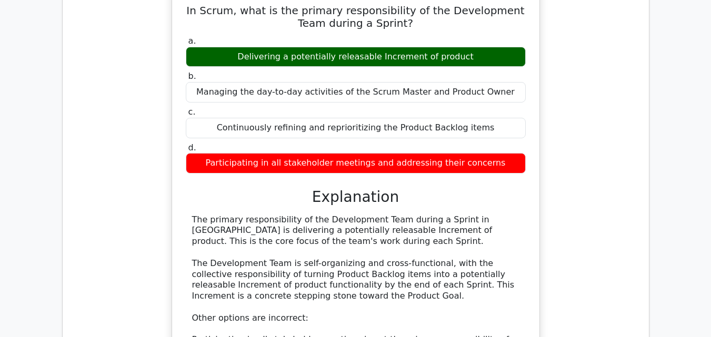
scroll to position [3159, 0]
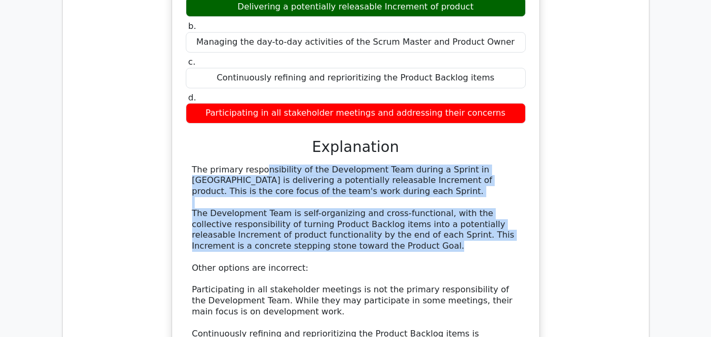
drag, startPoint x: 308, startPoint y: 147, endPoint x: 156, endPoint y: 67, distance: 171.7
click at [156, 67] on div "In Scrum, what is the primary responsibility of the Development Team during a S…" at bounding box center [356, 210] width 570 height 547
copy div "The primary responsibility of the Development Team during a Sprint in [GEOGRAPH…"
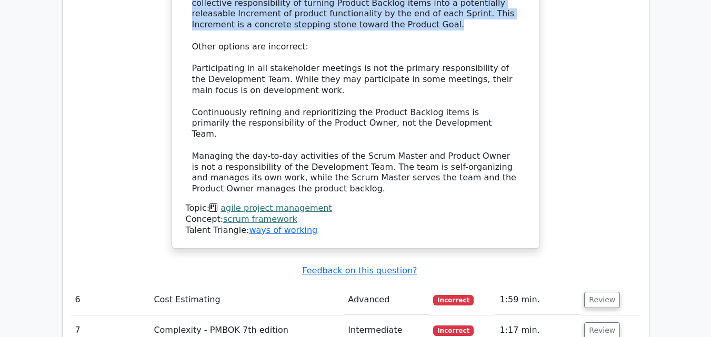
scroll to position [3422, 0]
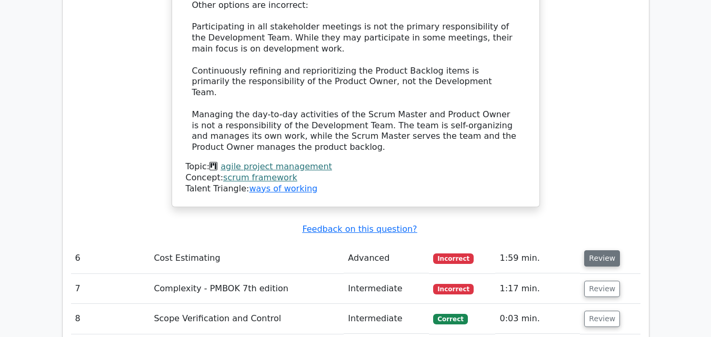
click at [607, 251] on button "Review" at bounding box center [602, 259] width 36 height 16
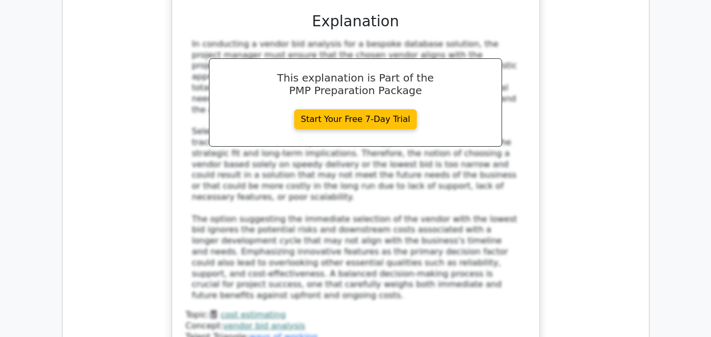
scroll to position [4106, 0]
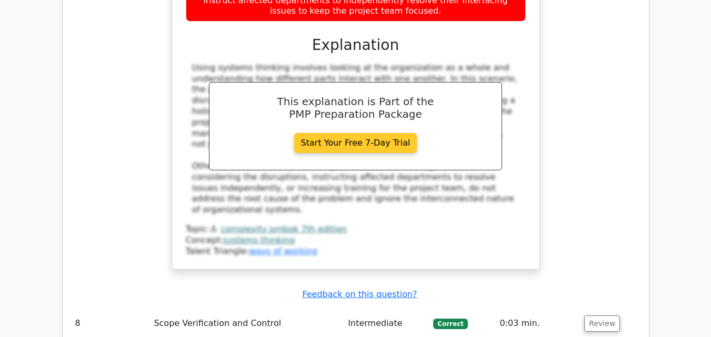
scroll to position [4738, 0]
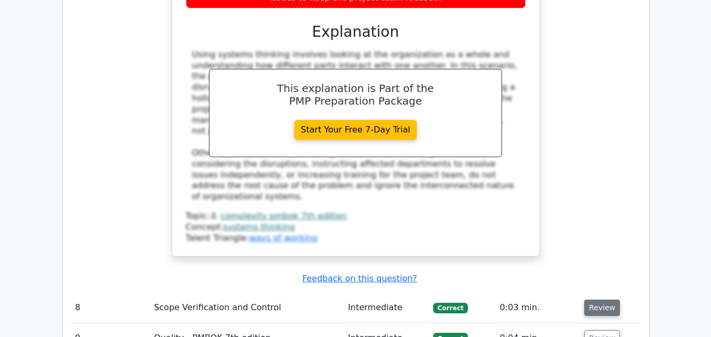
click at [596, 300] on button "Review" at bounding box center [602, 308] width 36 height 16
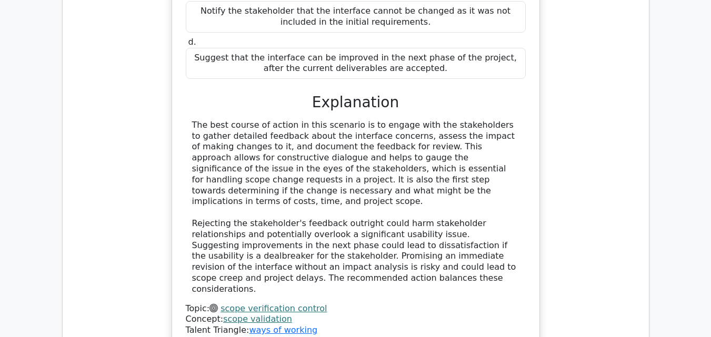
scroll to position [5317, 0]
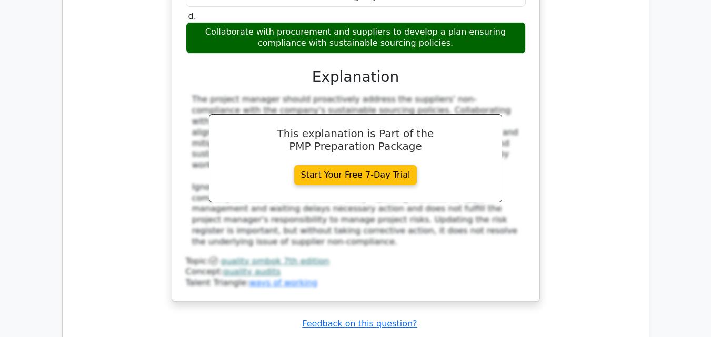
scroll to position [5949, 0]
